Goal: Information Seeking & Learning: Understand process/instructions

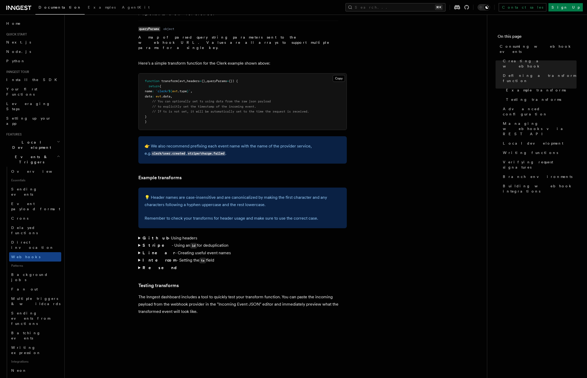
scroll to position [652, 0]
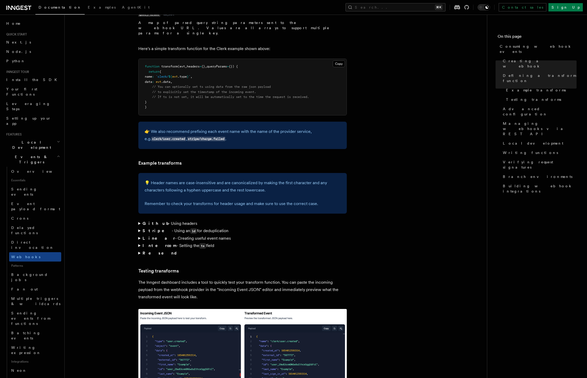
click at [140, 235] on summary "Linear - Creating useful event names" at bounding box center [242, 238] width 209 height 7
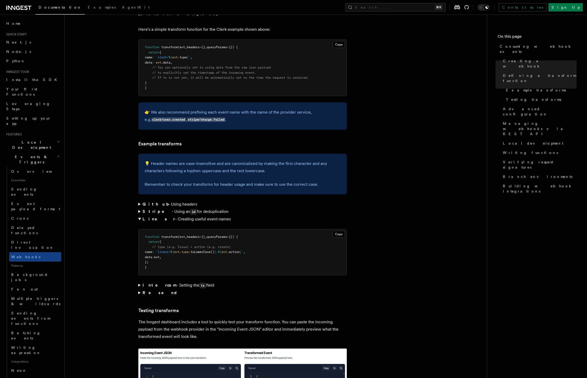
scroll to position [680, 0]
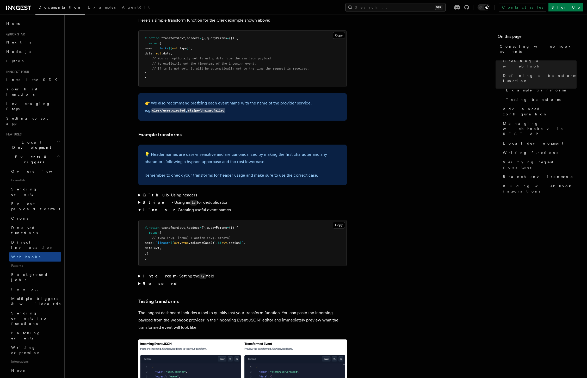
click at [140, 192] on summary "Github - Using headers" at bounding box center [242, 195] width 209 height 7
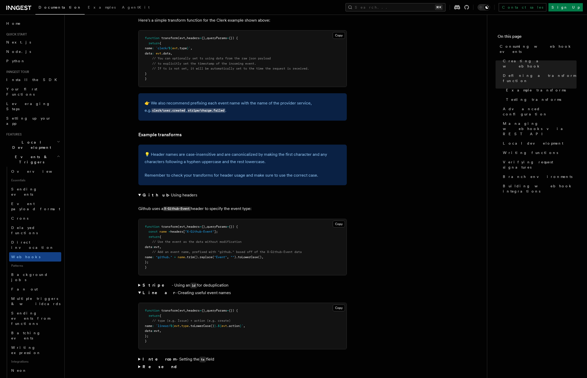
click at [140, 192] on summary "Github - Using headers" at bounding box center [242, 195] width 209 height 7
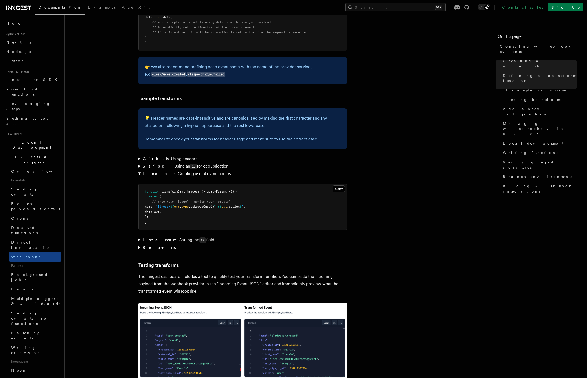
scroll to position [754, 0]
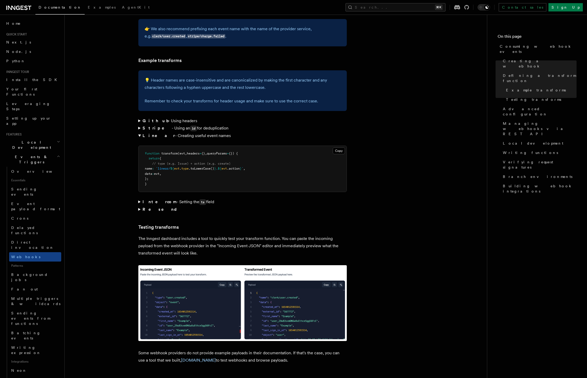
click at [138, 190] on article "Features Events & Triggers Consuming webhook events At its core, Inngest is cen…" at bounding box center [276, 302] width 406 height 2068
click at [139, 206] on summary "Resend" at bounding box center [242, 209] width 209 height 7
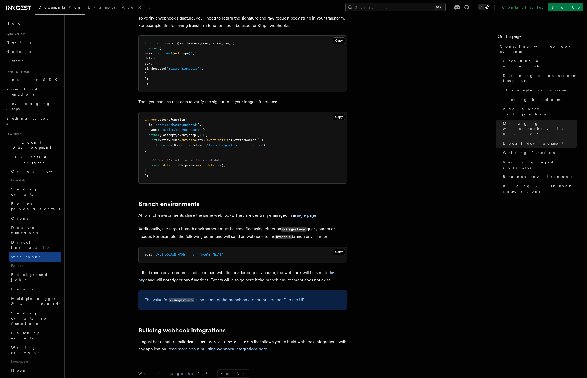
scroll to position [1692, 0]
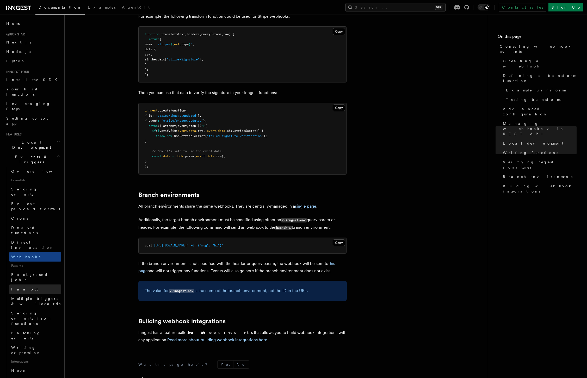
click at [22, 287] on span "Fan out" at bounding box center [24, 289] width 27 height 4
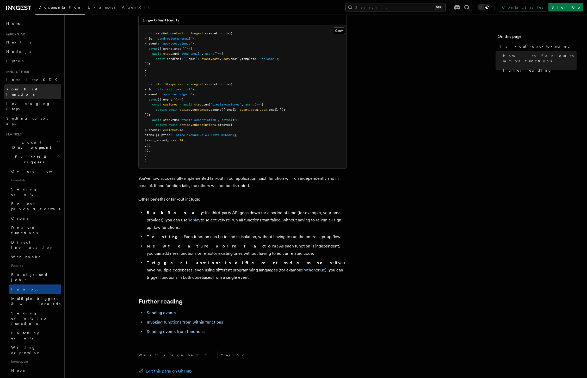
scroll to position [495, 0]
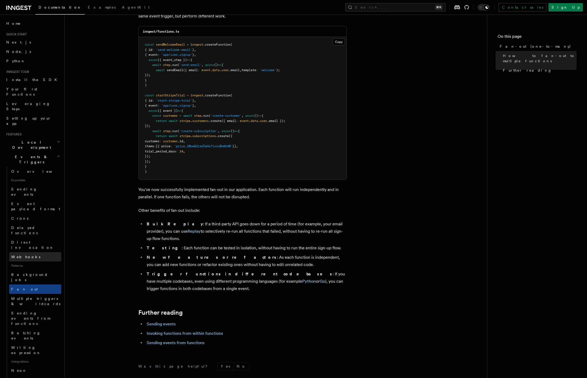
click at [19, 255] on span "Webhooks" at bounding box center [25, 257] width 29 height 4
